Goal: Find contact information: Obtain details needed to contact an individual or organization

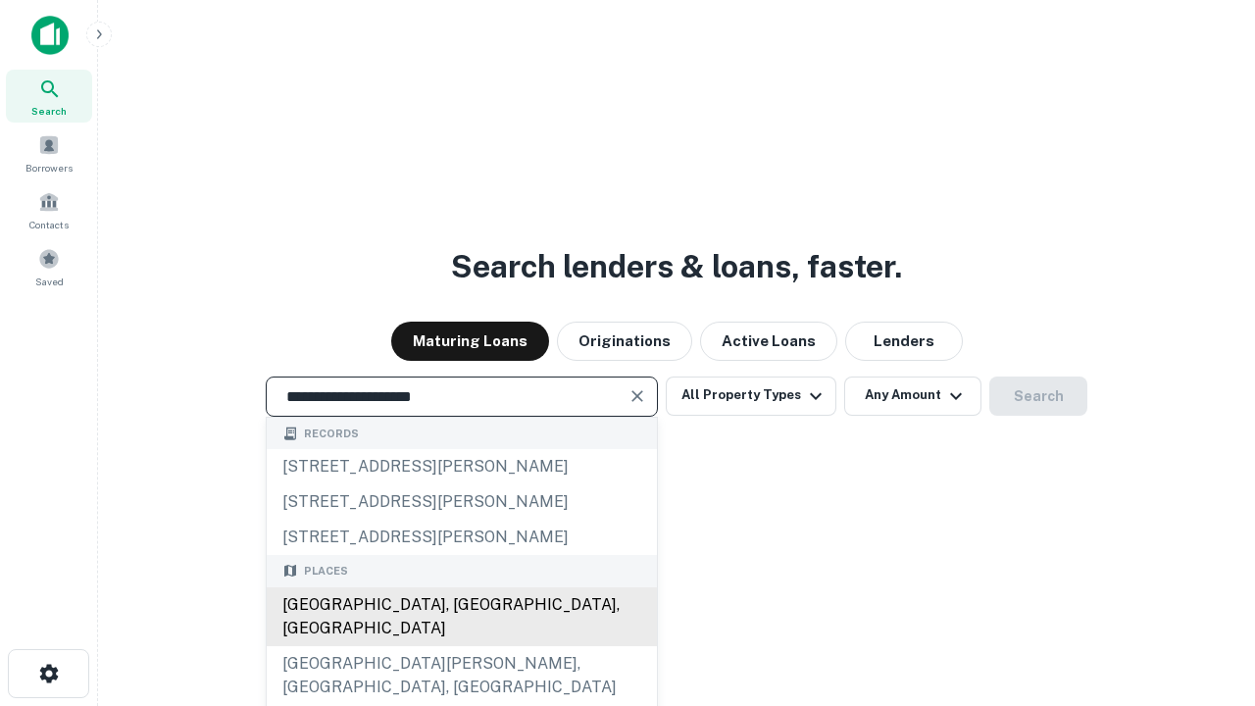
click at [461, 646] on div "Santa Monica, CA, USA" at bounding box center [462, 616] width 390 height 59
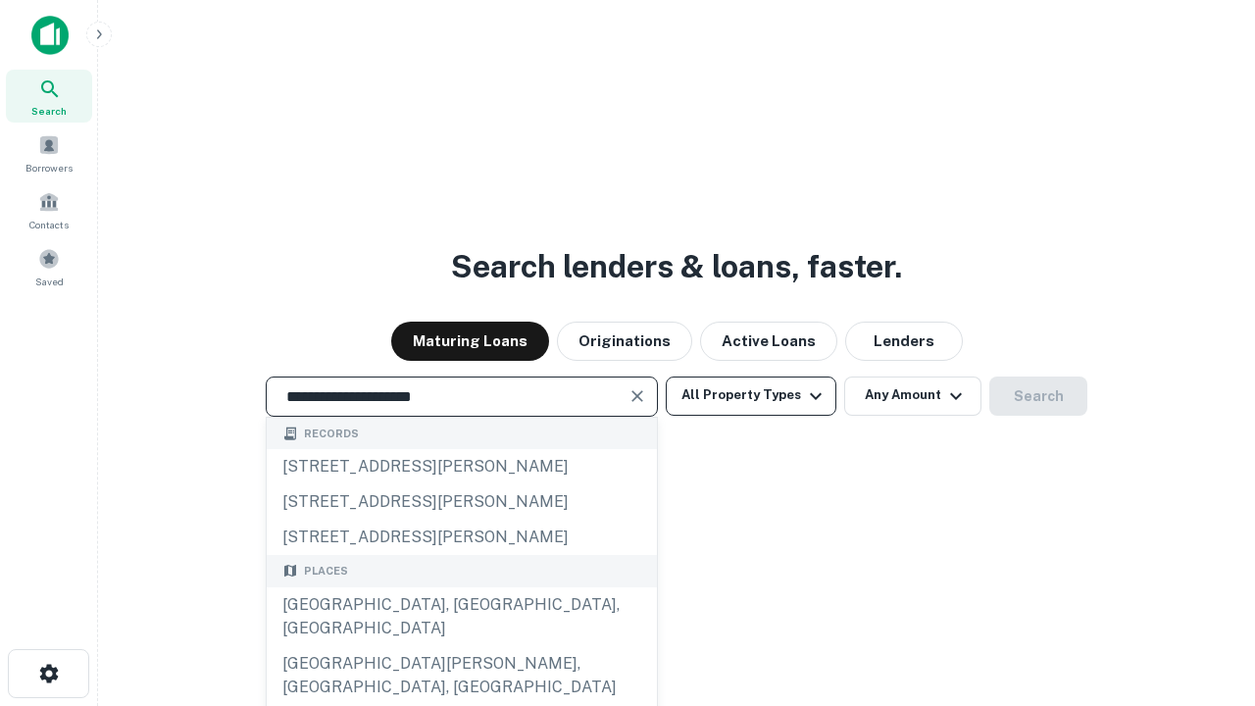
click at [751, 395] on button "All Property Types" at bounding box center [751, 396] width 171 height 39
type input "**********"
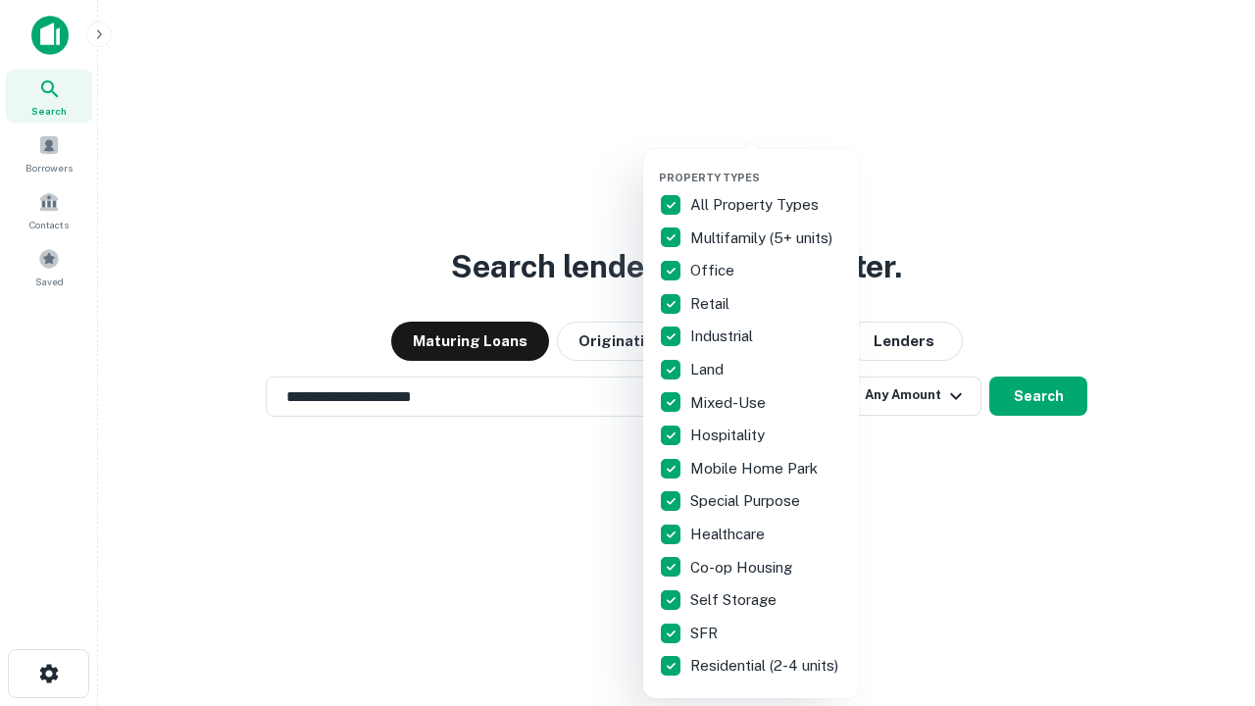
click at [767, 165] on button "button" at bounding box center [767, 165] width 216 height 1
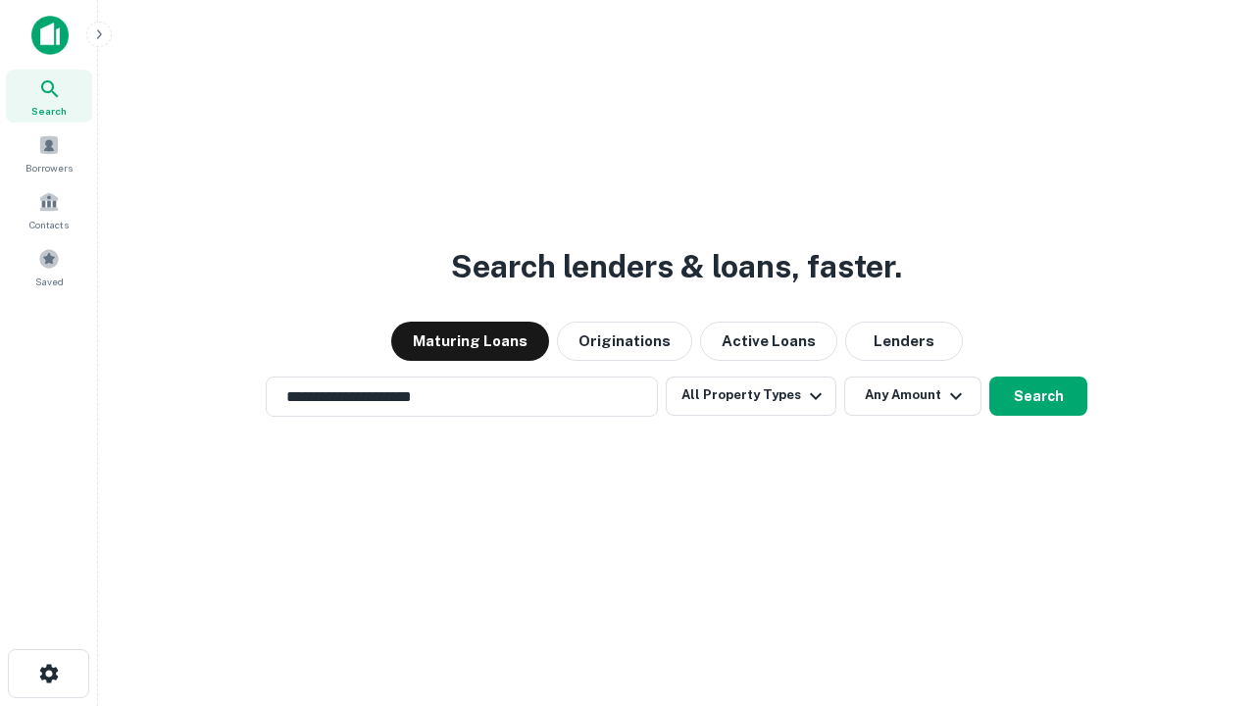
scroll to position [12, 236]
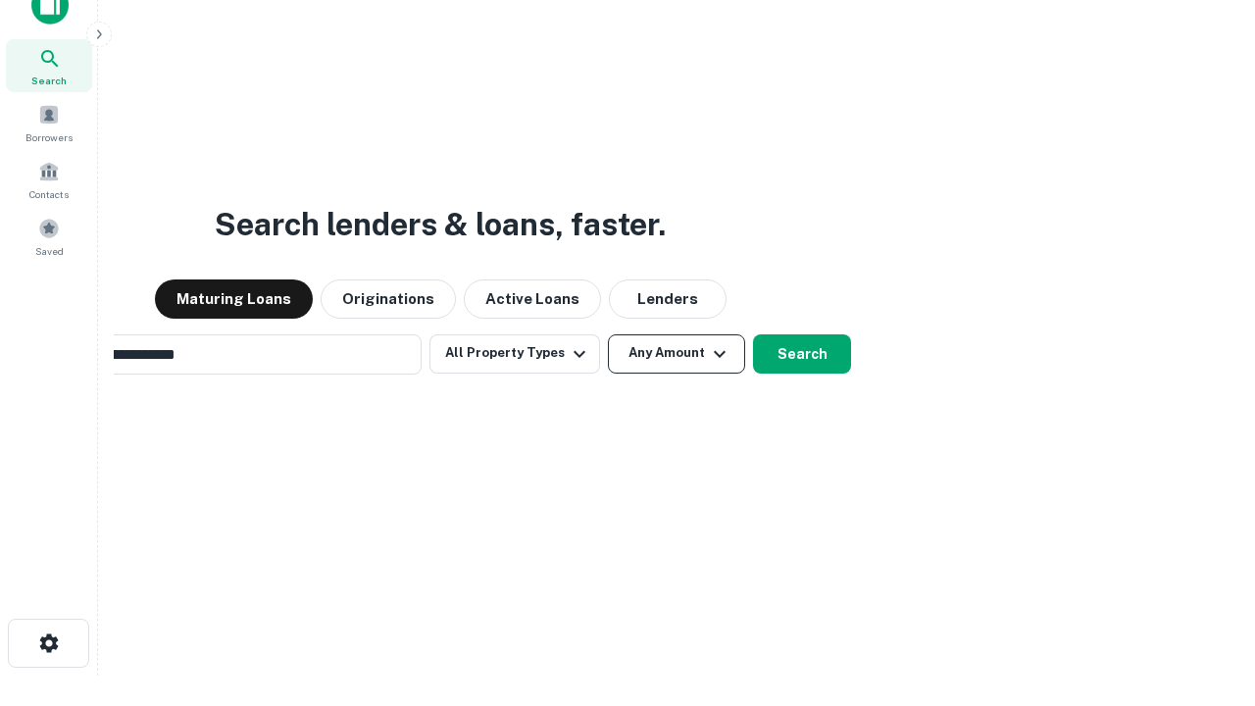
click at [608, 334] on button "Any Amount" at bounding box center [676, 353] width 137 height 39
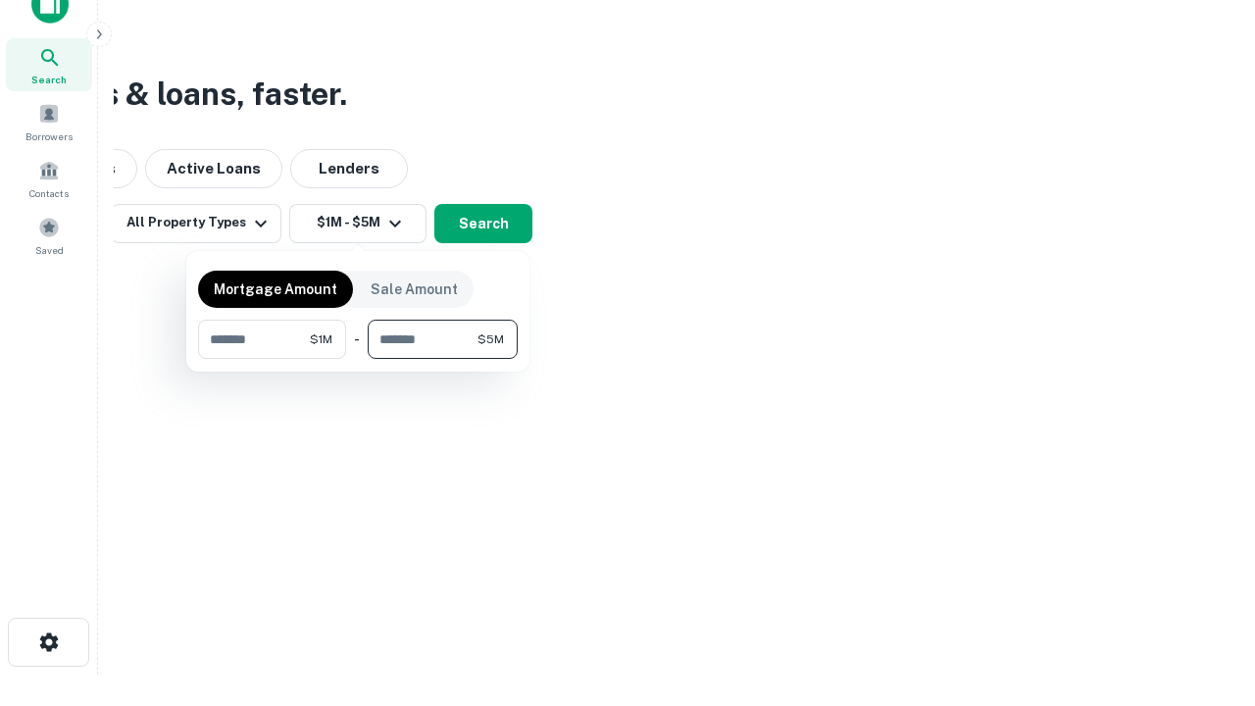
type input "*******"
click at [358, 359] on button "button" at bounding box center [358, 359] width 320 height 1
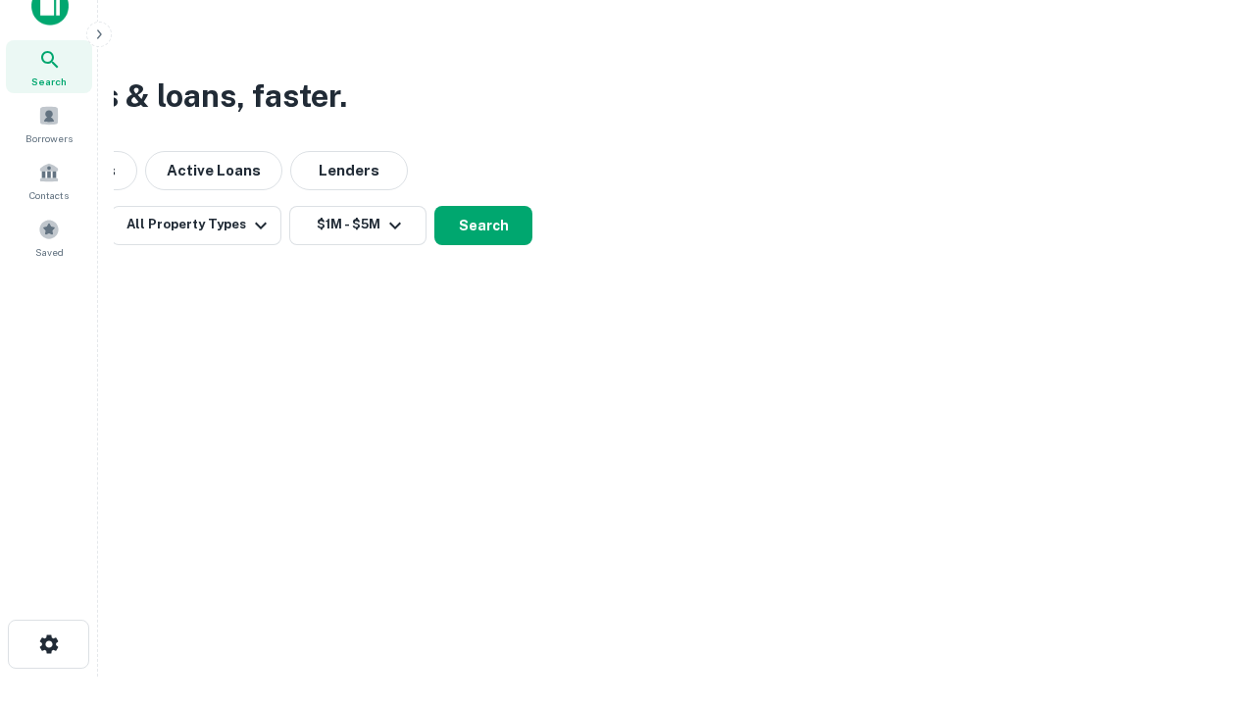
scroll to position [12, 362]
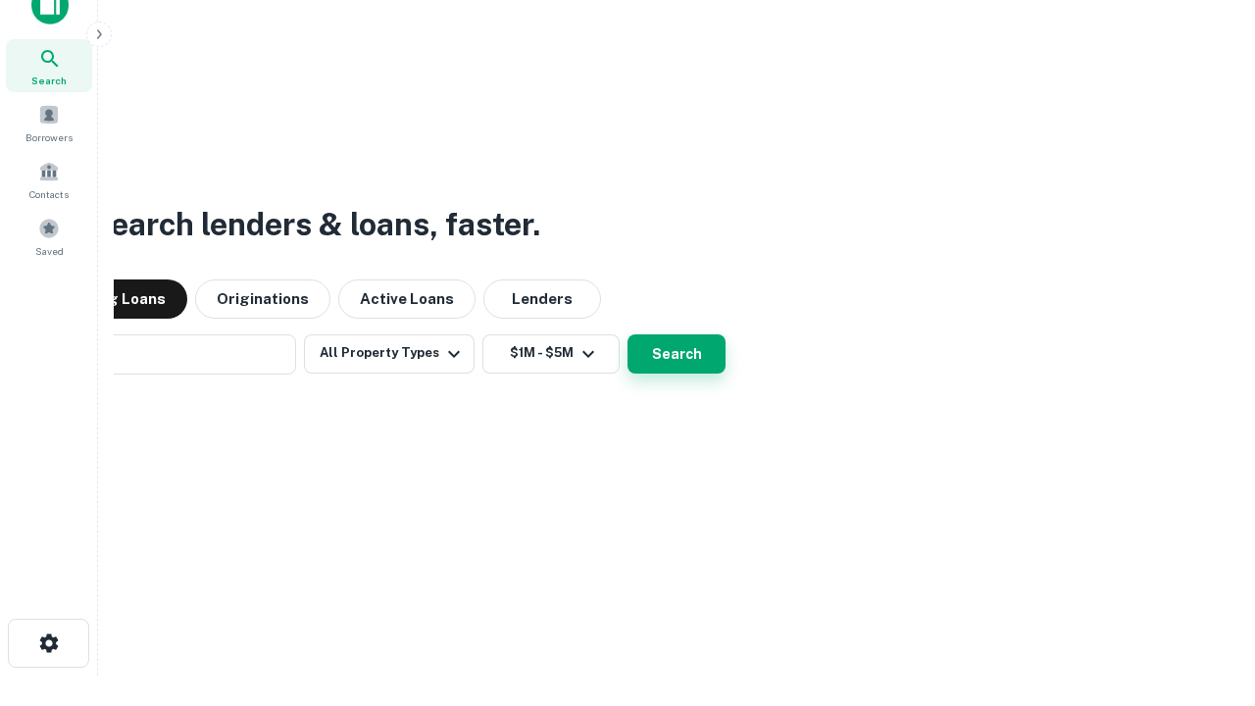
click at [628, 334] on button "Search" at bounding box center [677, 353] width 98 height 39
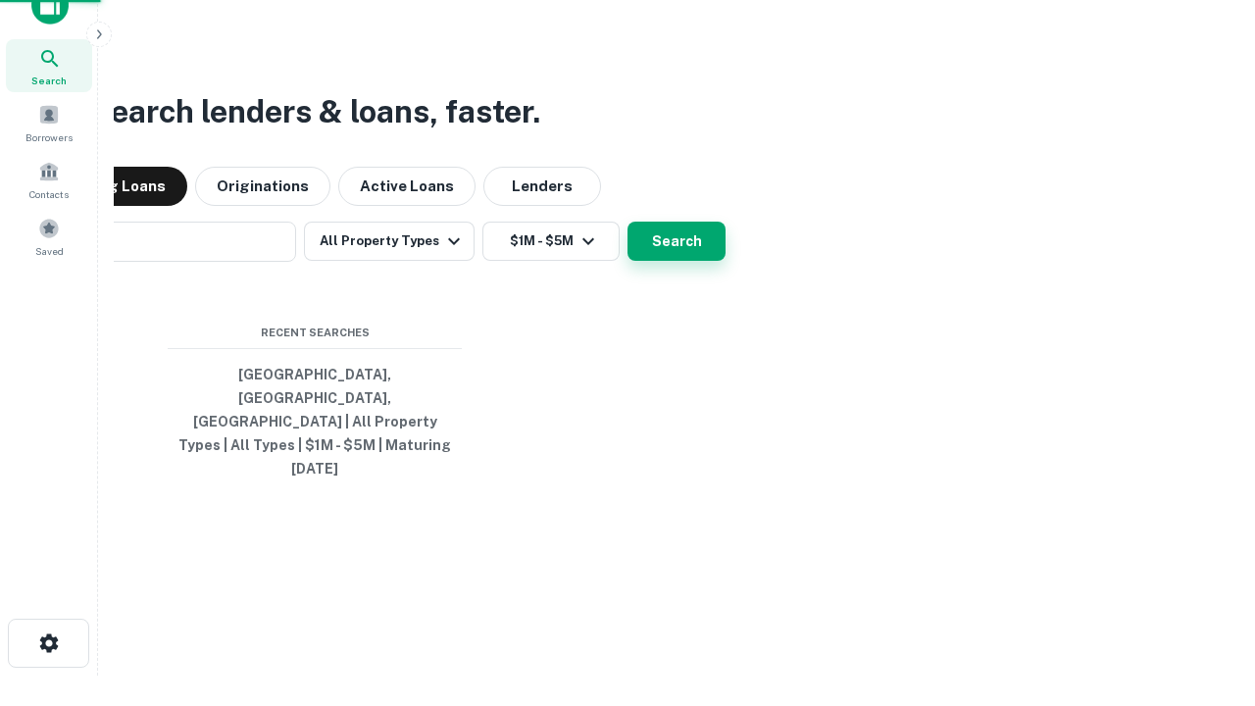
scroll to position [52, 555]
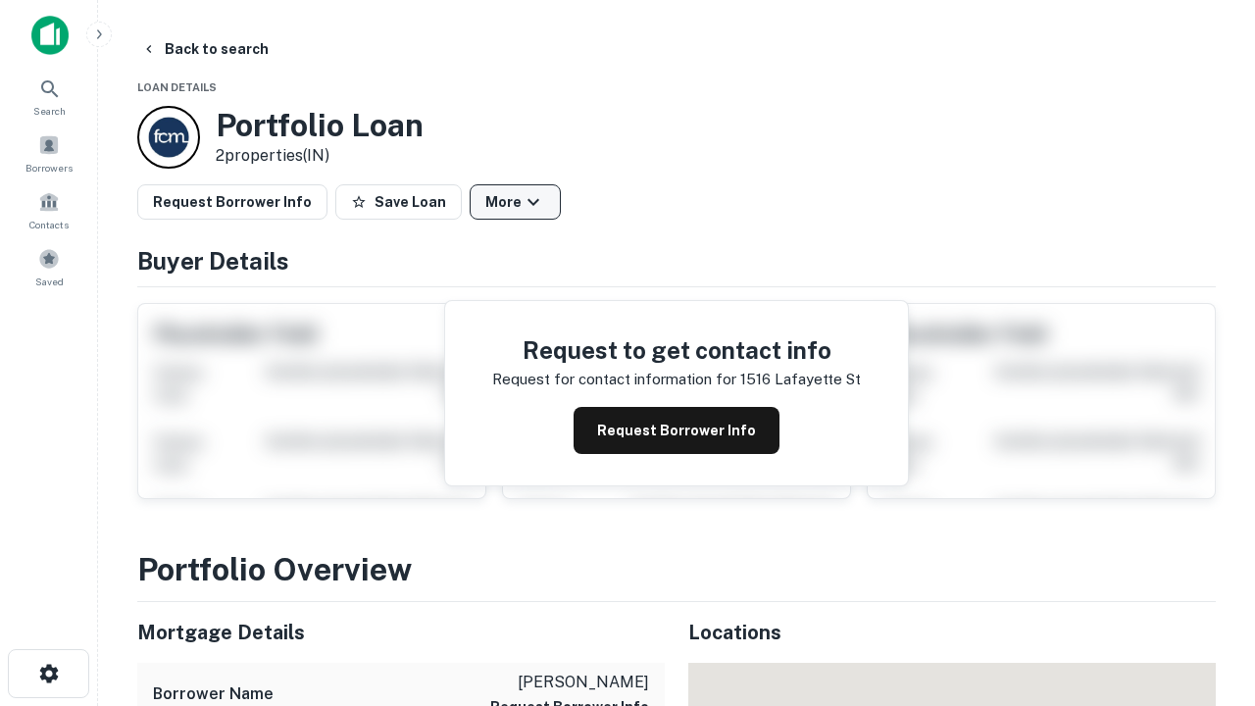
click at [515, 202] on button "More" at bounding box center [515, 201] width 91 height 35
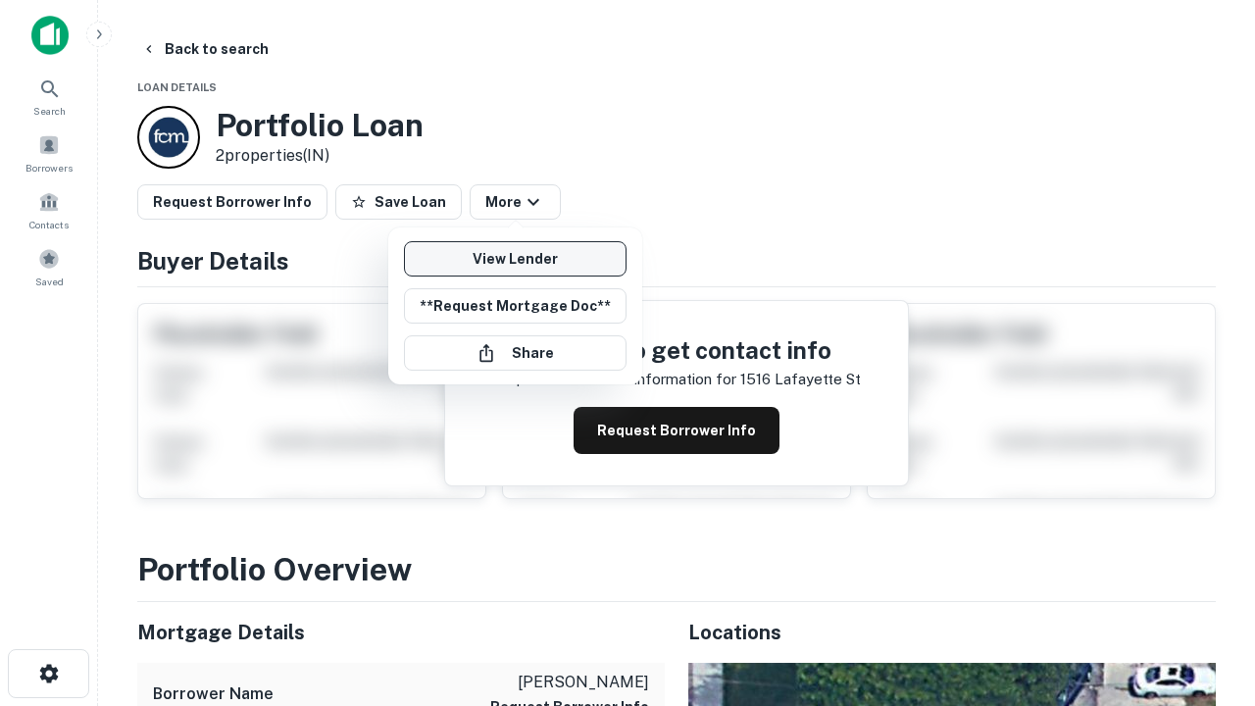
click at [515, 259] on link "View Lender" at bounding box center [515, 258] width 223 height 35
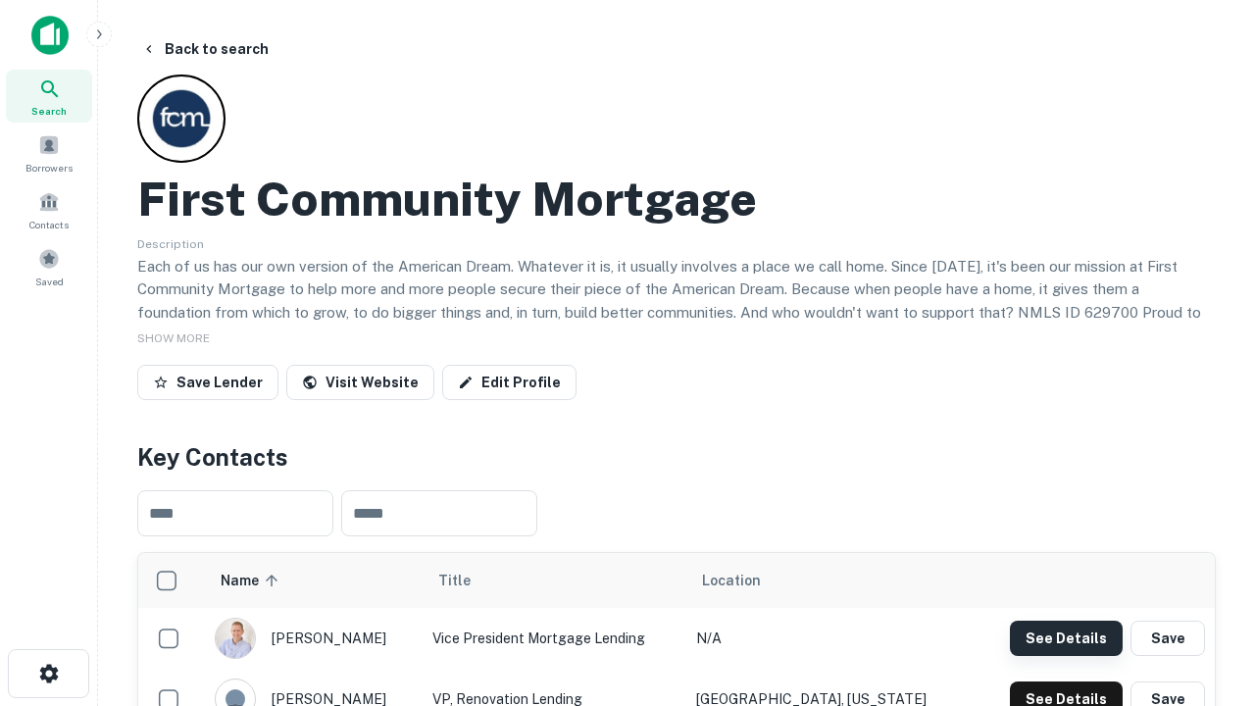
click at [1066, 637] on button "See Details" at bounding box center [1066, 638] width 113 height 35
